Goal: Task Accomplishment & Management: Manage account settings

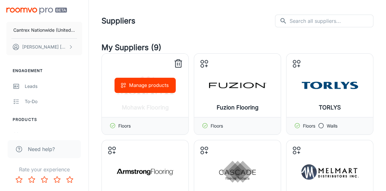
click at [158, 121] on div "Floors" at bounding box center [145, 125] width 87 height 17
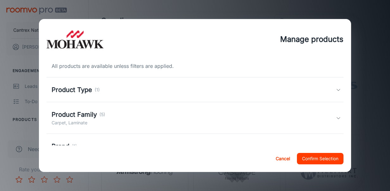
click at [105, 118] on div "Product Family (5) Carpet, Laminate" at bounding box center [194, 118] width 285 height 16
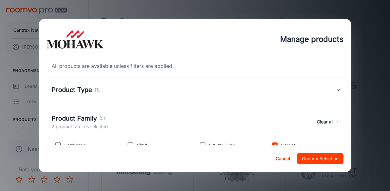
click at [281, 162] on button "Cancel" at bounding box center [283, 158] width 20 height 11
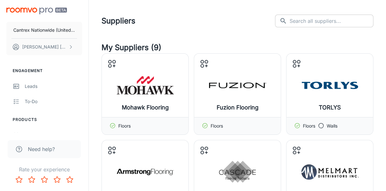
click at [318, 18] on input "text" at bounding box center [331, 21] width 84 height 13
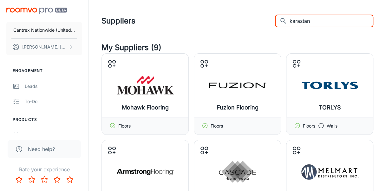
type input "karastan"
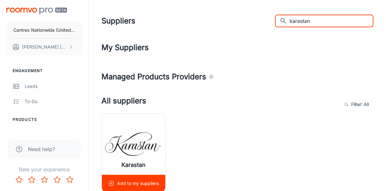
click at [148, 153] on img at bounding box center [133, 143] width 57 height 25
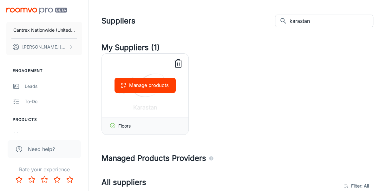
click at [158, 86] on button "Manage products" at bounding box center [144, 85] width 61 height 15
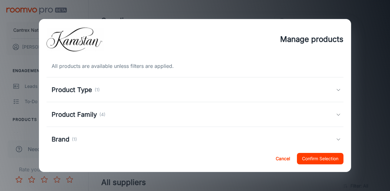
click at [90, 117] on h5 "Product Family" at bounding box center [74, 115] width 45 height 10
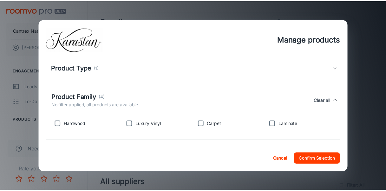
scroll to position [32, 0]
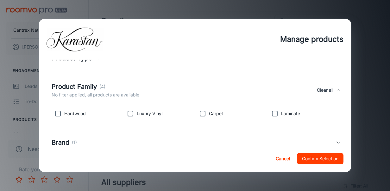
click at [329, 92] on button "Clear all" at bounding box center [326, 90] width 22 height 16
click at [284, 160] on button "Cancel" at bounding box center [283, 158] width 20 height 11
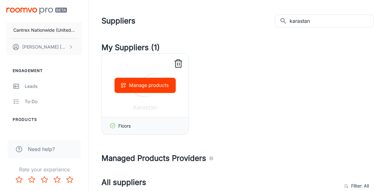
click at [177, 65] on icon at bounding box center [178, 64] width 10 height 10
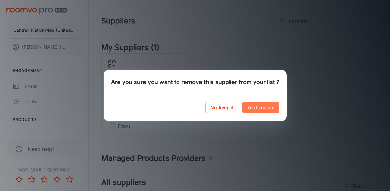
click at [259, 104] on button "Yes I confirm" at bounding box center [260, 107] width 37 height 11
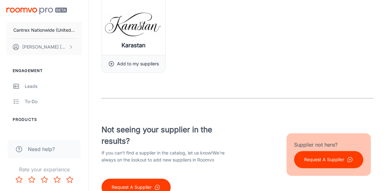
scroll to position [149, 0]
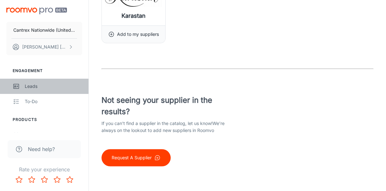
click at [30, 87] on div "Leads" at bounding box center [53, 86] width 57 height 7
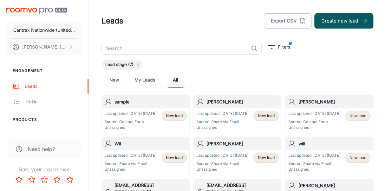
click at [141, 76] on link "My Leads" at bounding box center [144, 79] width 21 height 15
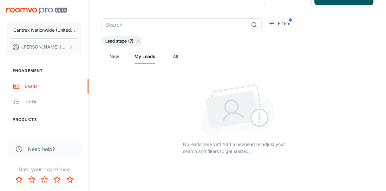
scroll to position [45, 0]
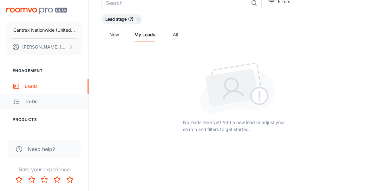
click at [19, 106] on link "To-do" at bounding box center [44, 101] width 88 height 15
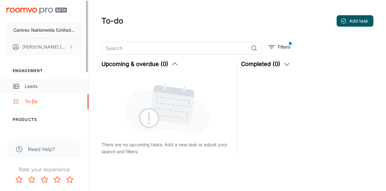
click at [29, 89] on div "Leads" at bounding box center [53, 86] width 57 height 7
